Goal: Transaction & Acquisition: Obtain resource

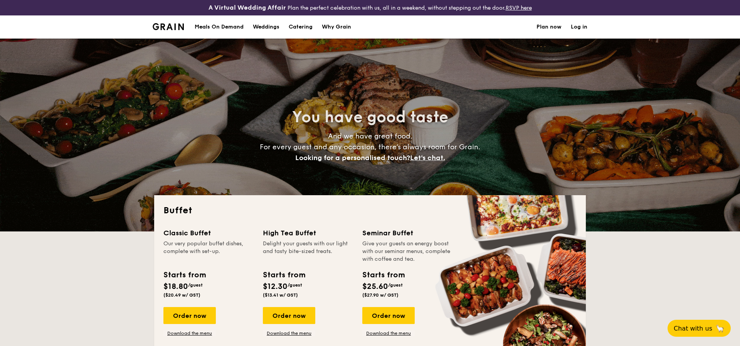
select select
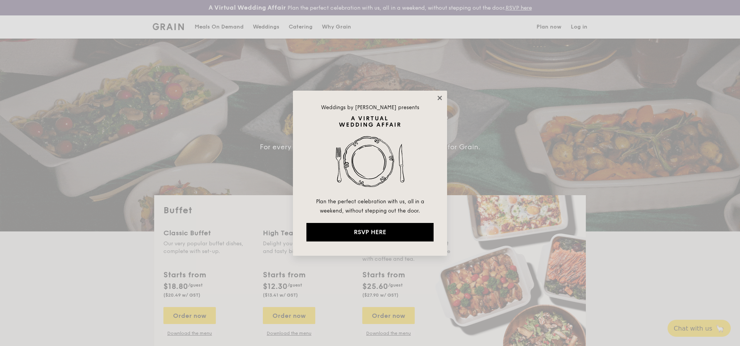
click at [438, 98] on icon at bounding box center [439, 97] width 7 height 7
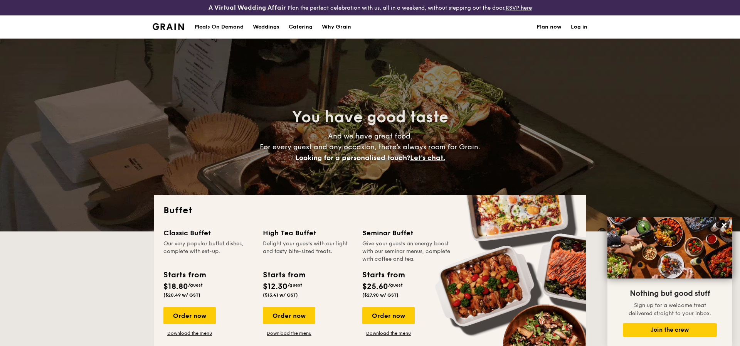
click at [235, 27] on div "Meals On Demand" at bounding box center [219, 26] width 49 height 23
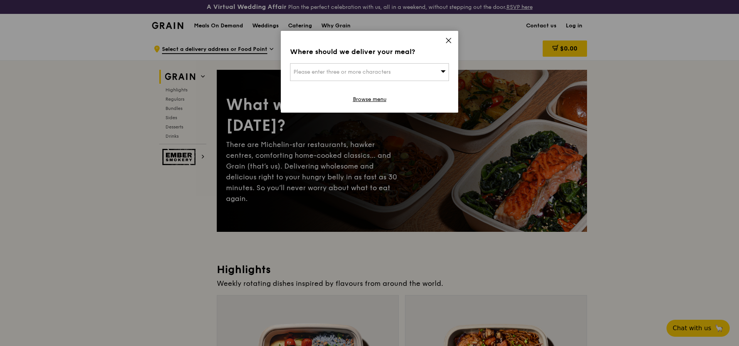
click at [448, 40] on icon at bounding box center [448, 40] width 5 height 5
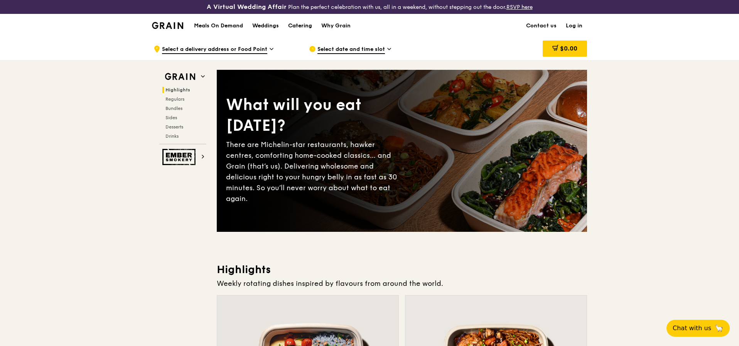
click at [292, 23] on div "Catering" at bounding box center [300, 25] width 24 height 23
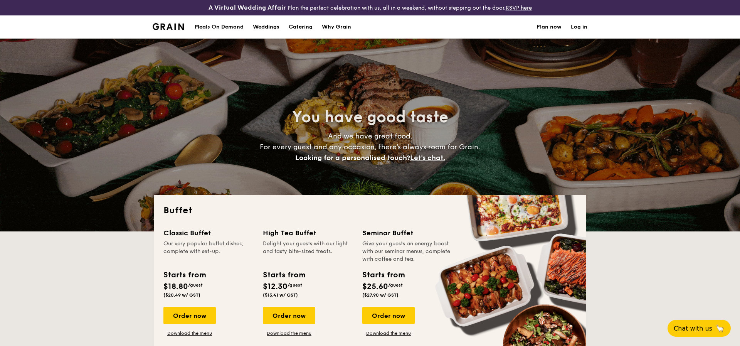
select select
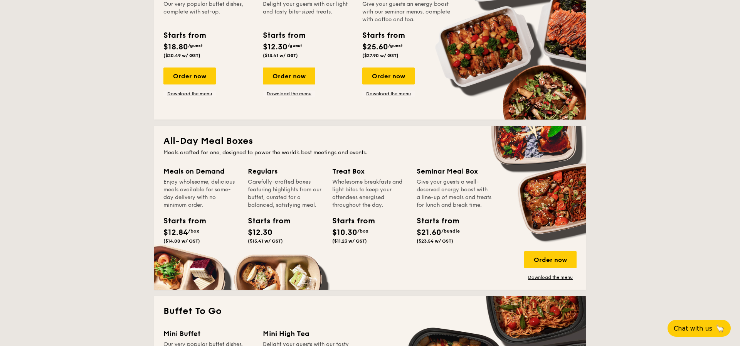
scroll to position [259, 0]
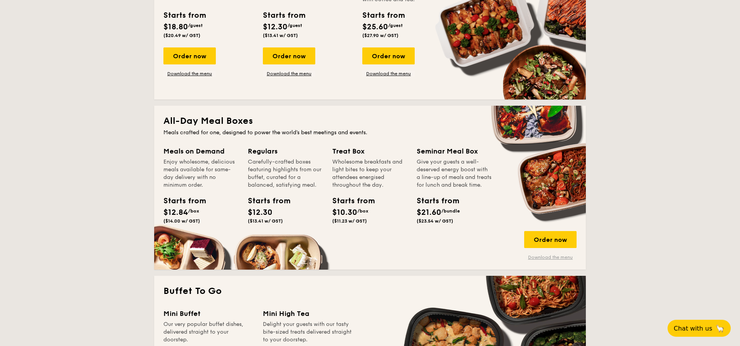
click at [565, 257] on link "Download the menu" at bounding box center [550, 257] width 52 height 6
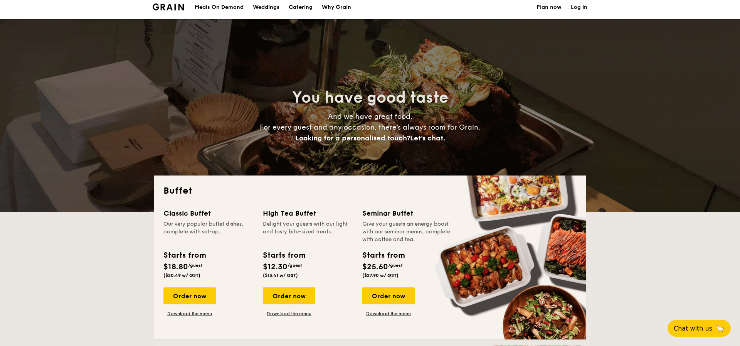
scroll to position [0, 0]
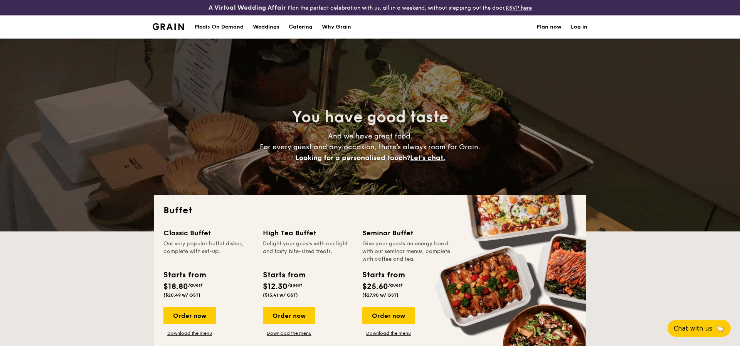
click at [324, 28] on div "Why Grain" at bounding box center [336, 26] width 29 height 23
